Goal: Obtain resource: Obtain resource

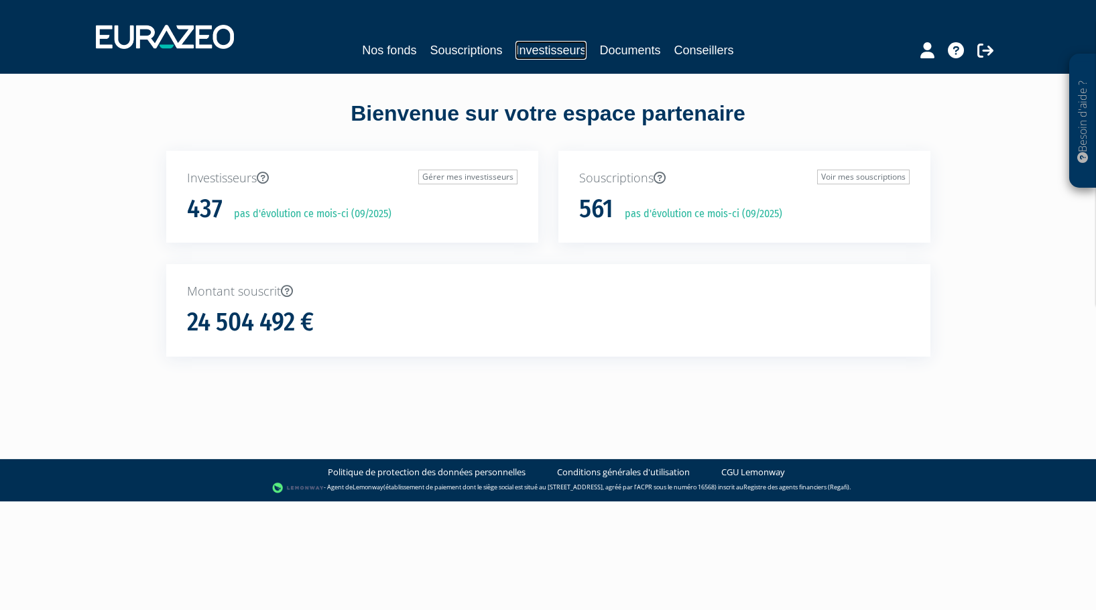
click at [554, 44] on link "Investisseurs" at bounding box center [550, 50] width 70 height 19
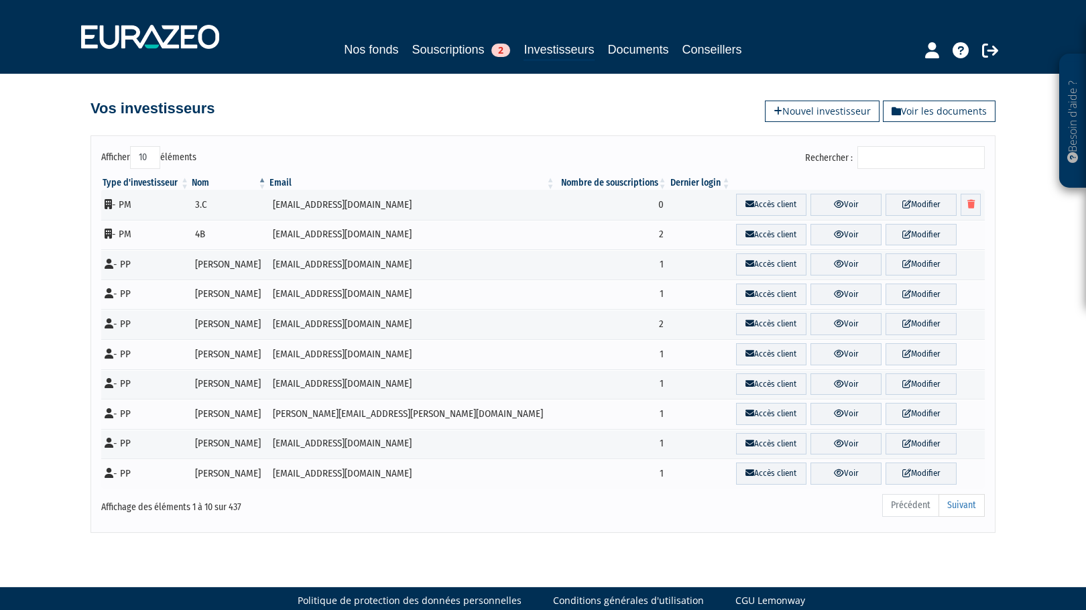
click at [909, 163] on input "Rechercher :" at bounding box center [920, 157] width 127 height 23
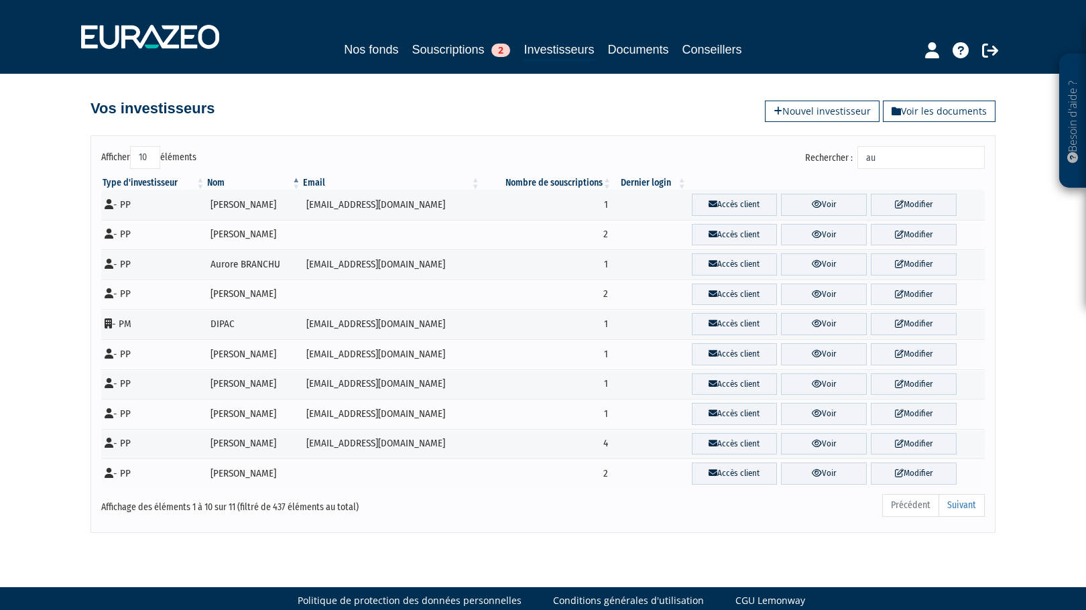
type input "a"
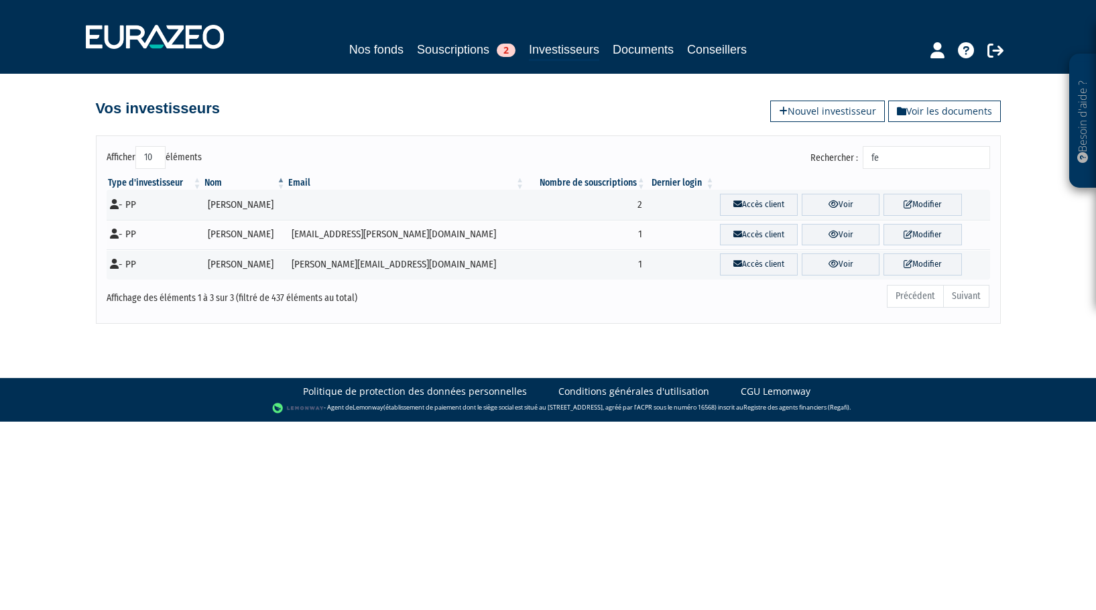
type input "f"
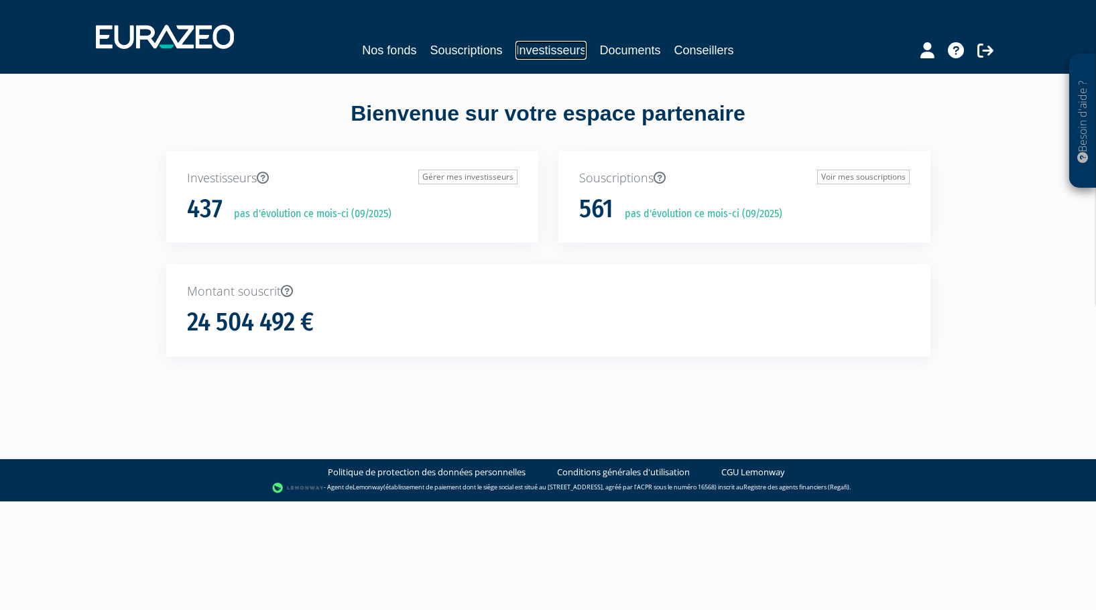
click at [555, 52] on link "Investisseurs" at bounding box center [550, 50] width 70 height 19
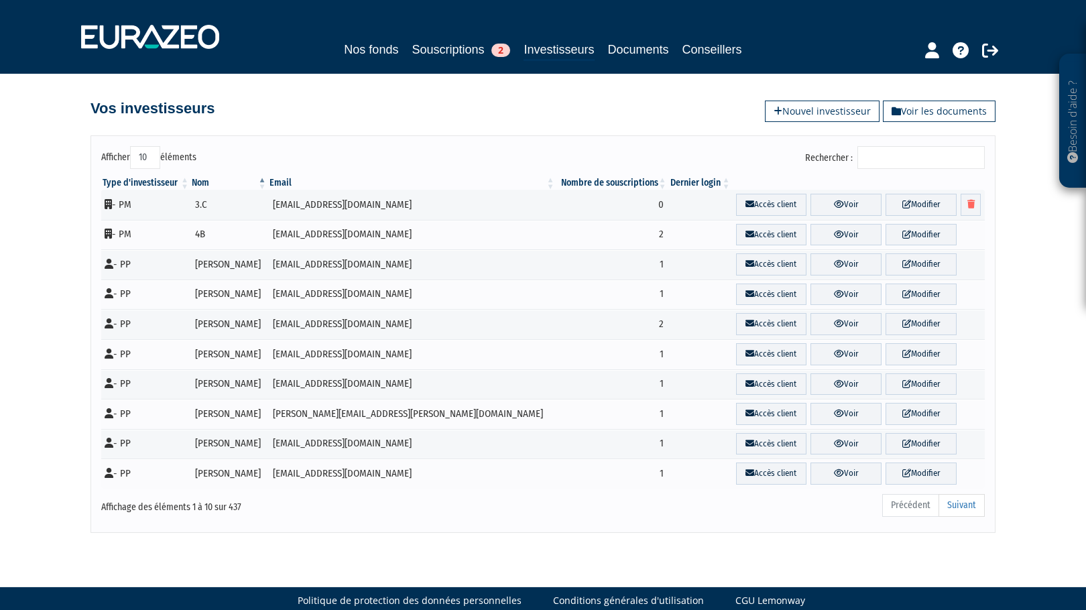
click at [906, 152] on input "Rechercher :" at bounding box center [920, 157] width 127 height 23
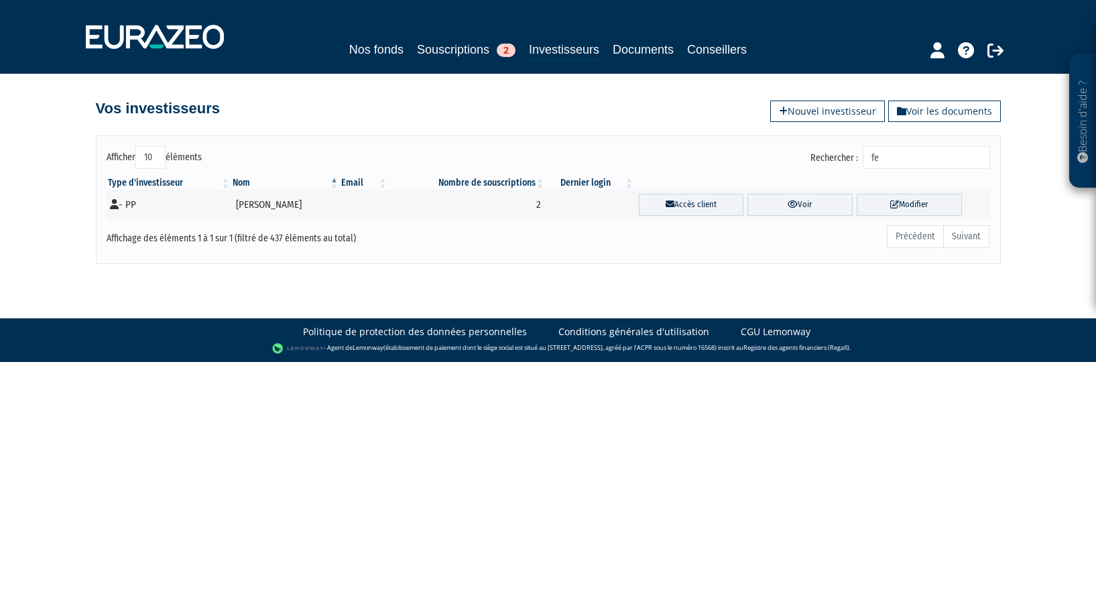
type input "f"
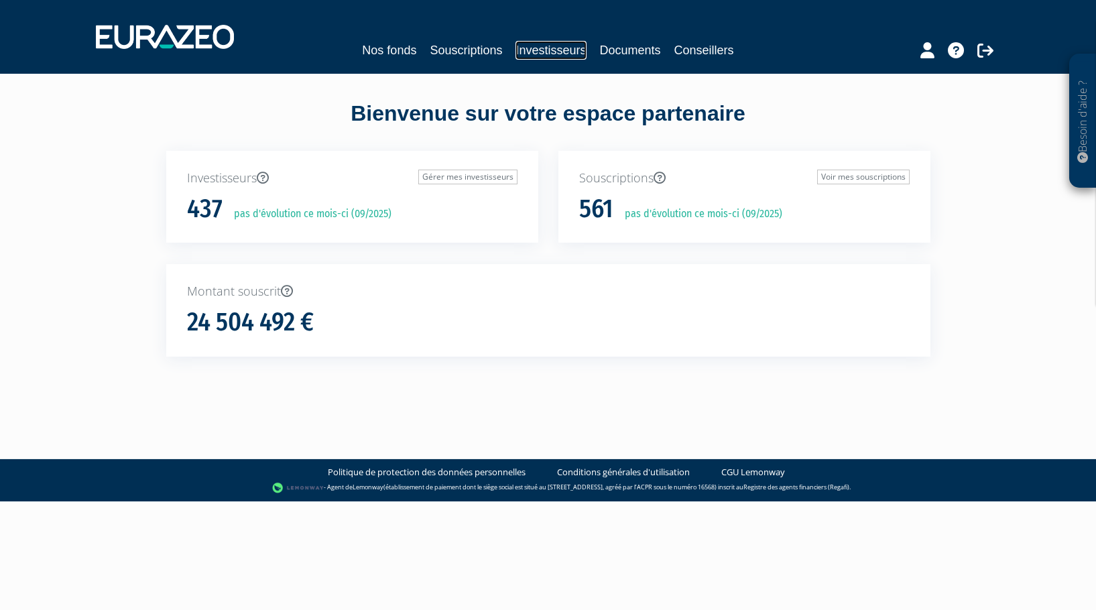
click at [533, 50] on link "Investisseurs" at bounding box center [550, 50] width 70 height 19
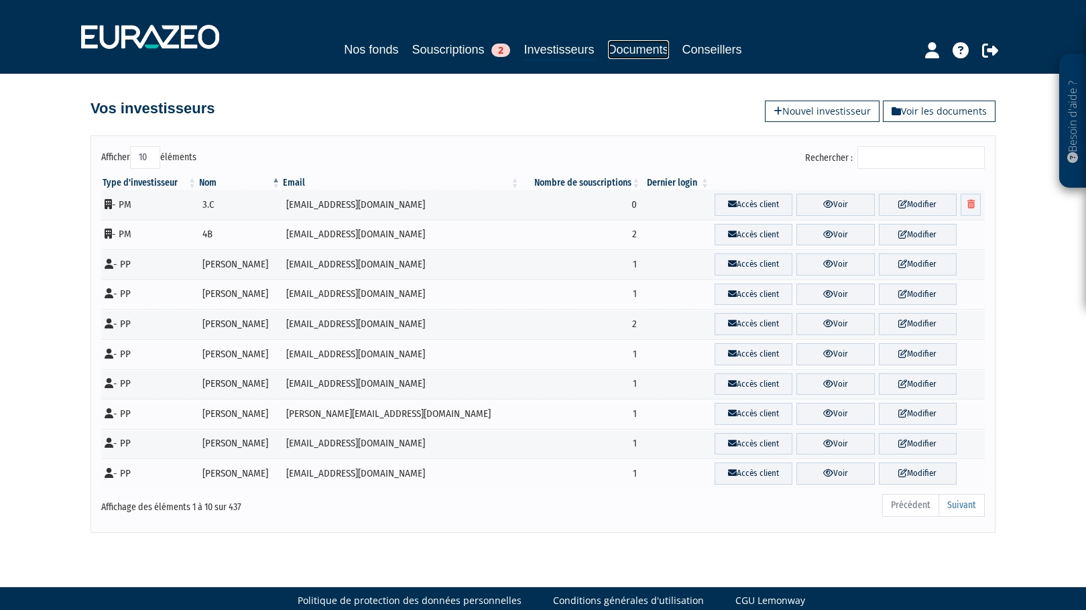
click at [643, 47] on link "Documents" at bounding box center [638, 49] width 61 height 19
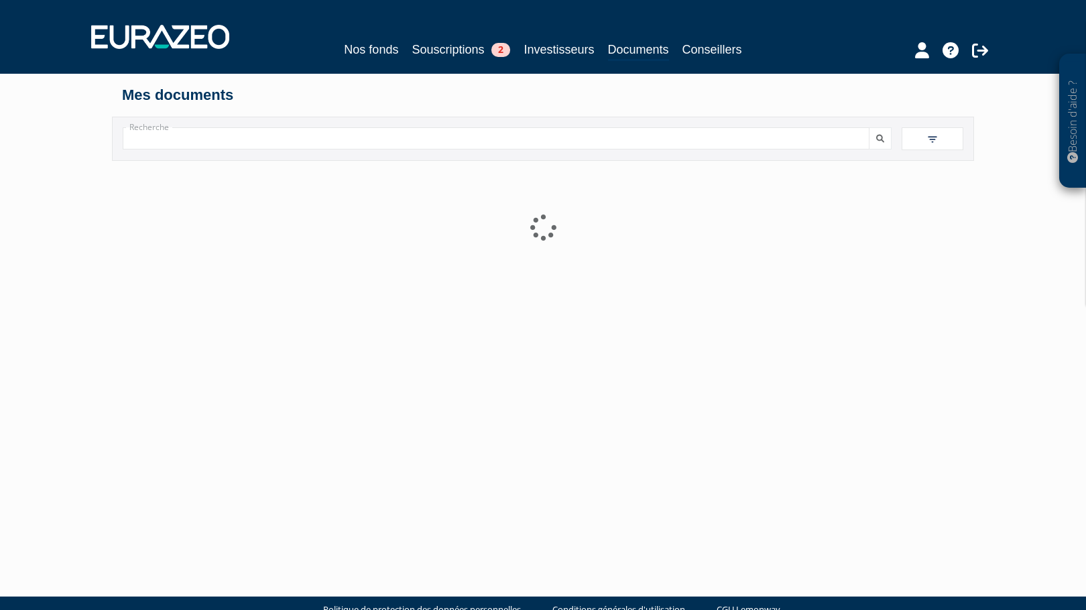
click at [322, 138] on input "Recherche" at bounding box center [496, 138] width 746 height 22
paste input "IDInvest Strategic Opportunities 2"
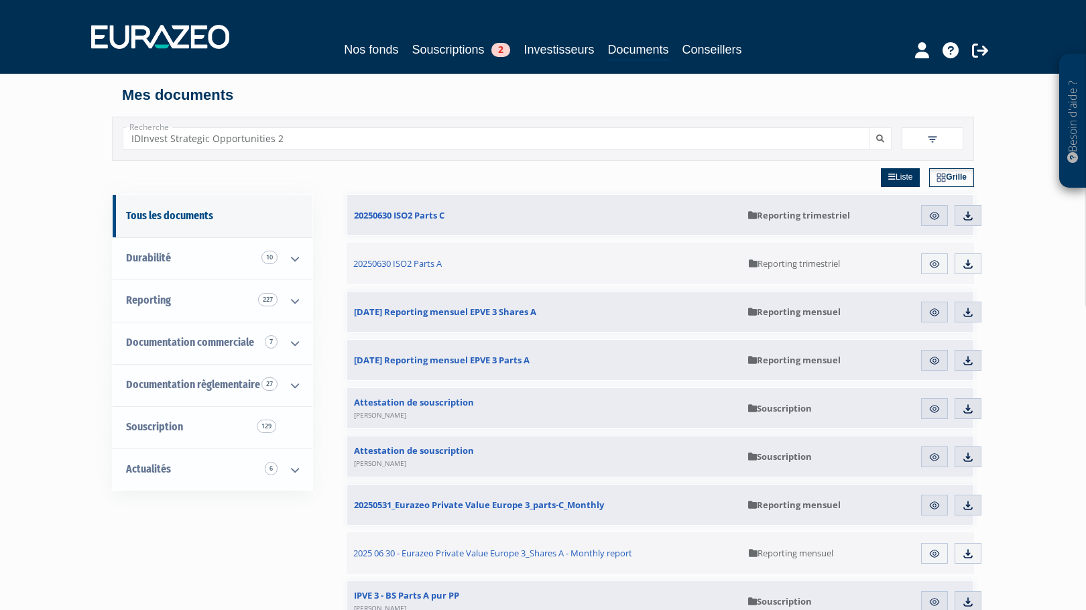
type input "IDInvest Strategic Opportunities 2"
click at [933, 218] on img at bounding box center [934, 216] width 12 height 12
